Goal: Task Accomplishment & Management: Complete application form

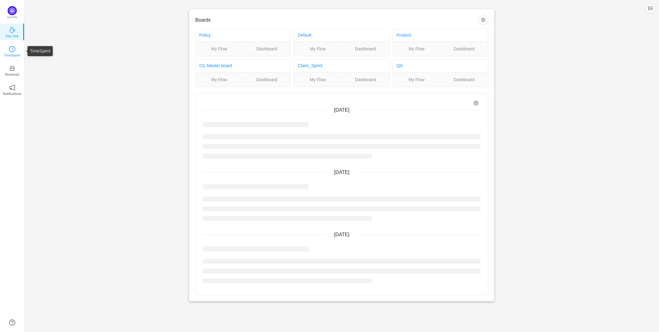
click at [12, 53] on p "TimeSpent" at bounding box center [12, 55] width 16 height 5
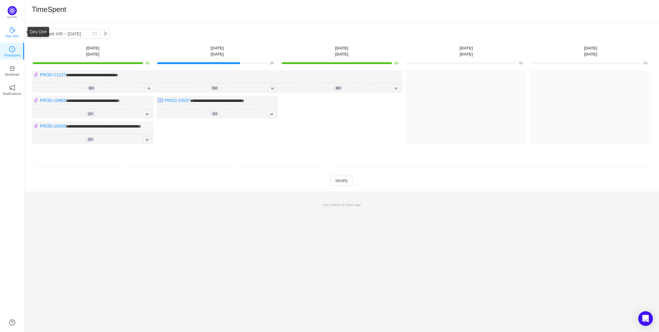
click at [11, 33] on p "Day One" at bounding box center [11, 35] width 13 height 5
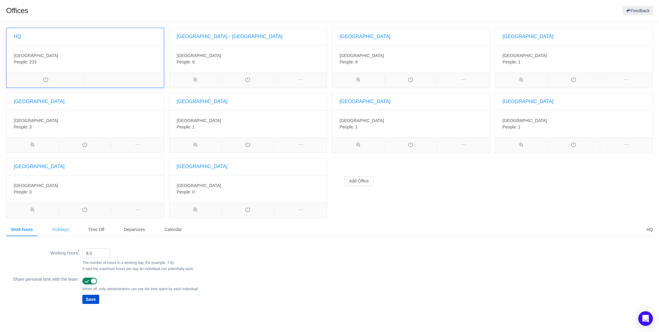
click at [58, 229] on div "Holidays" at bounding box center [60, 230] width 26 height 14
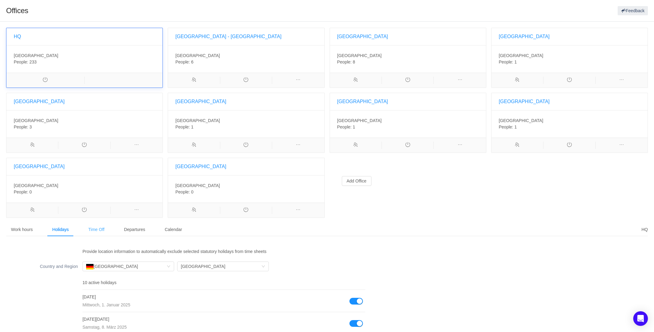
click at [93, 227] on div "Time Off" at bounding box center [96, 230] width 26 height 14
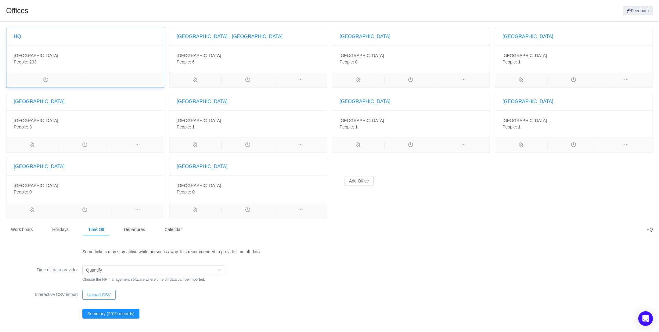
click at [102, 294] on button "Upload CSV" at bounding box center [98, 295] width 33 height 10
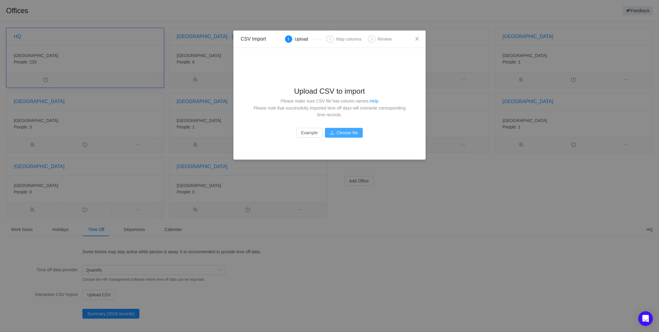
click at [350, 132] on button "Choose file" at bounding box center [344, 133] width 38 height 10
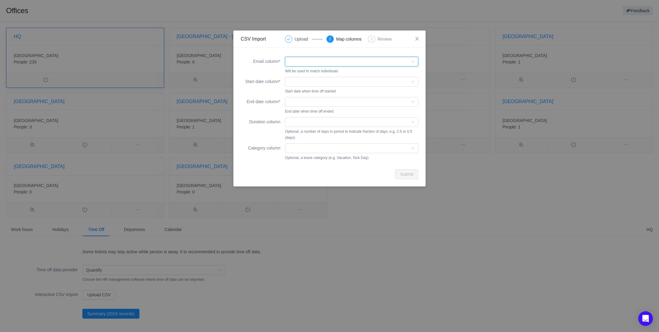
click at [296, 62] on div at bounding box center [350, 61] width 122 height 9
click at [298, 74] on li "Email" at bounding box center [351, 74] width 133 height 10
click at [304, 78] on div at bounding box center [350, 81] width 122 height 9
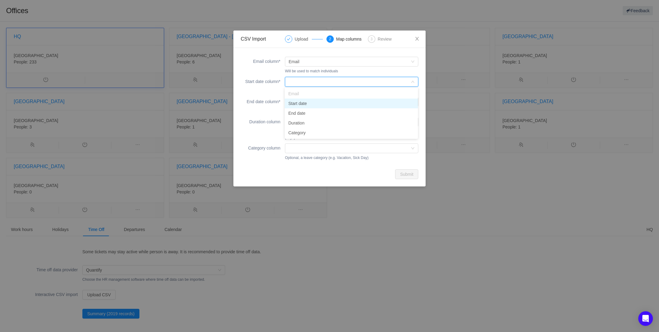
click at [300, 104] on li "Start date" at bounding box center [351, 104] width 133 height 10
click at [300, 103] on div at bounding box center [350, 101] width 122 height 9
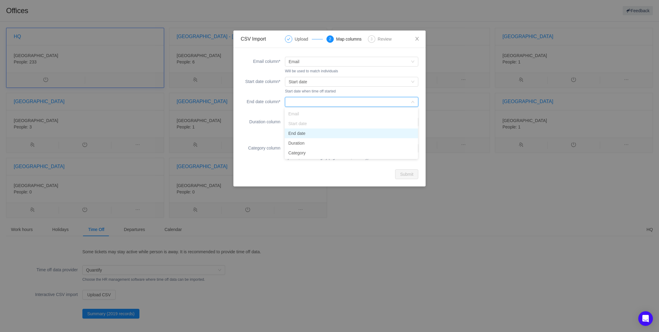
click at [301, 133] on li "End date" at bounding box center [351, 134] width 133 height 10
click at [306, 122] on div at bounding box center [350, 122] width 122 height 9
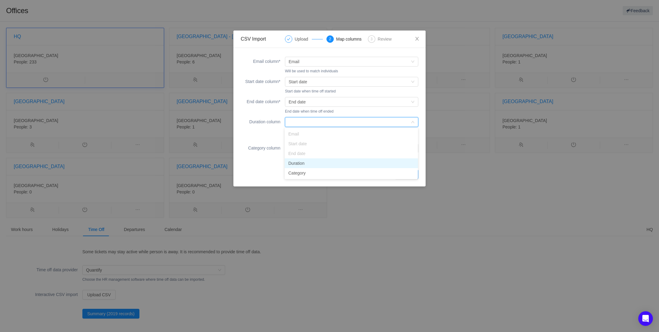
click at [296, 164] on li "Duration" at bounding box center [351, 163] width 133 height 10
click at [303, 151] on div at bounding box center [350, 148] width 122 height 9
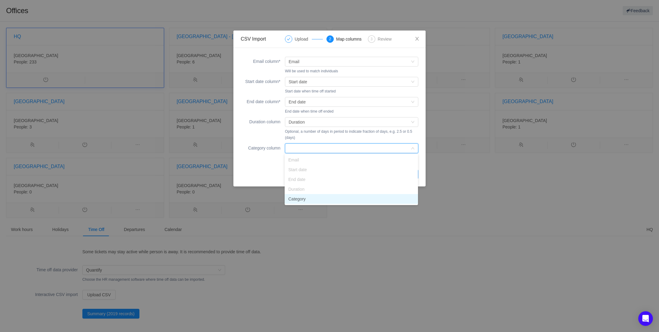
click at [297, 200] on li "Category" at bounding box center [351, 199] width 133 height 10
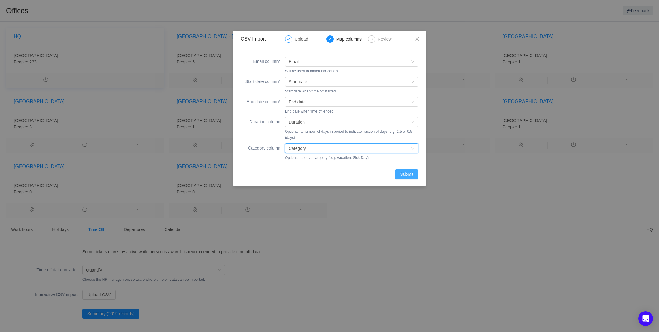
click at [406, 173] on button "Submit" at bounding box center [406, 174] width 23 height 10
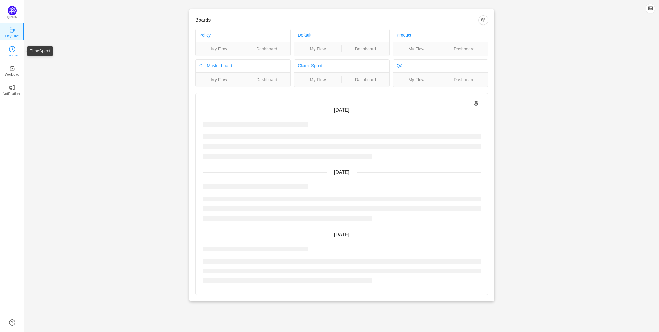
click at [12, 54] on p "TimeSpent" at bounding box center [12, 55] width 16 height 5
